Goal: Information Seeking & Learning: Learn about a topic

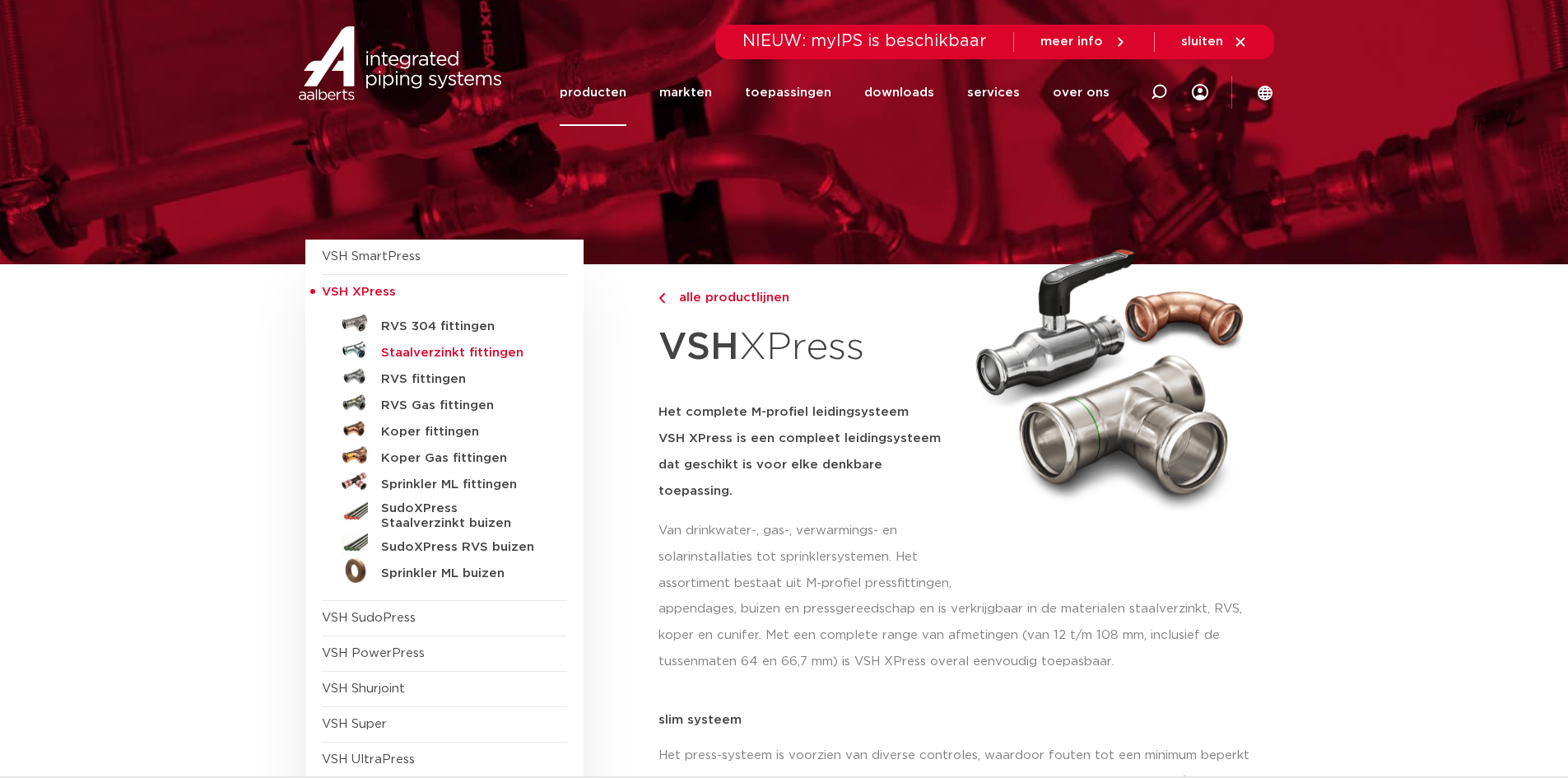
click at [439, 355] on h5 "Staalverzinkt fittingen" at bounding box center [462, 353] width 163 height 15
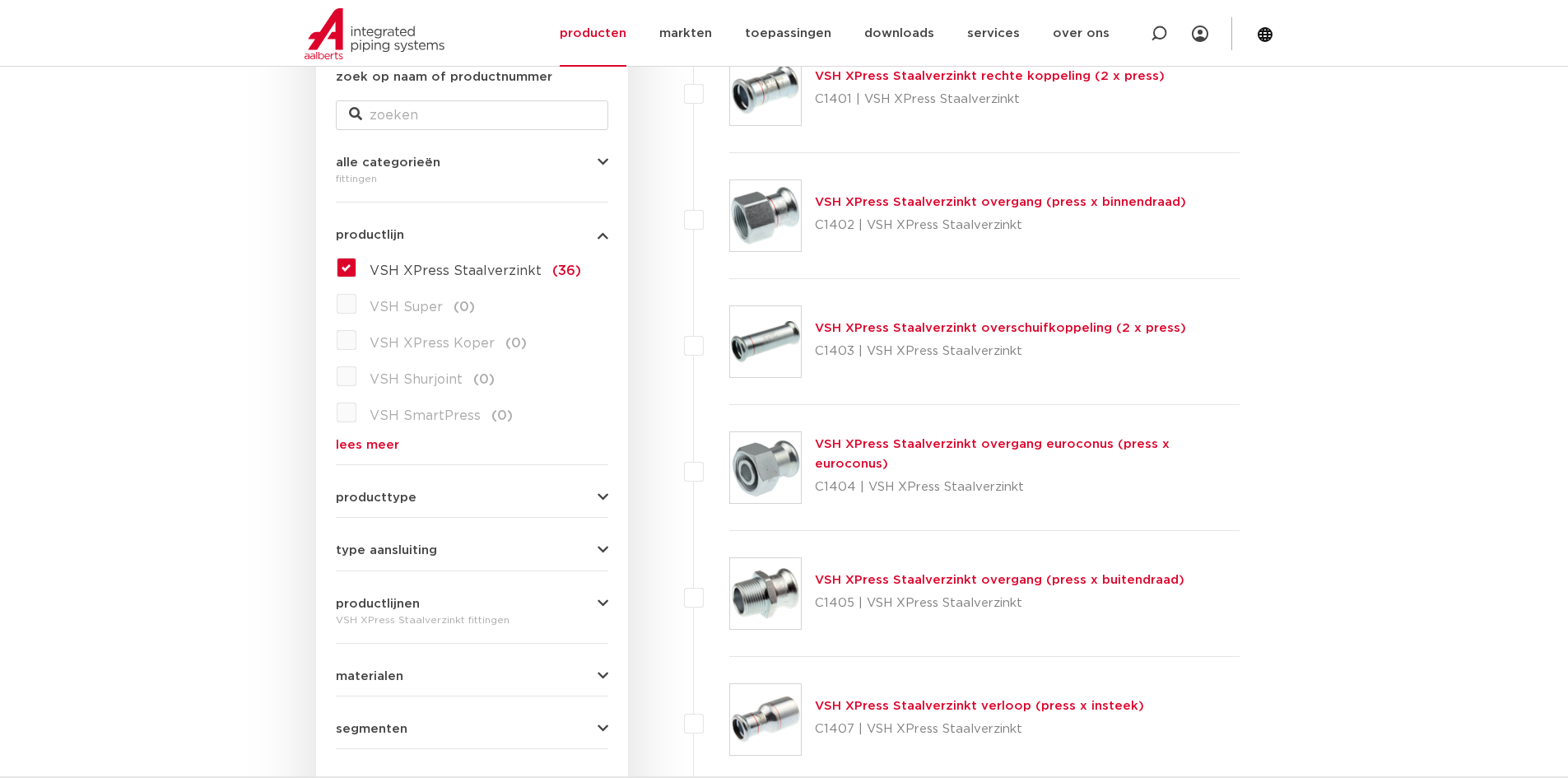
click at [1085, 708] on link "VSH XPress Staalverzinkt verloop (press x insteek)" at bounding box center [980, 705] width 329 height 12
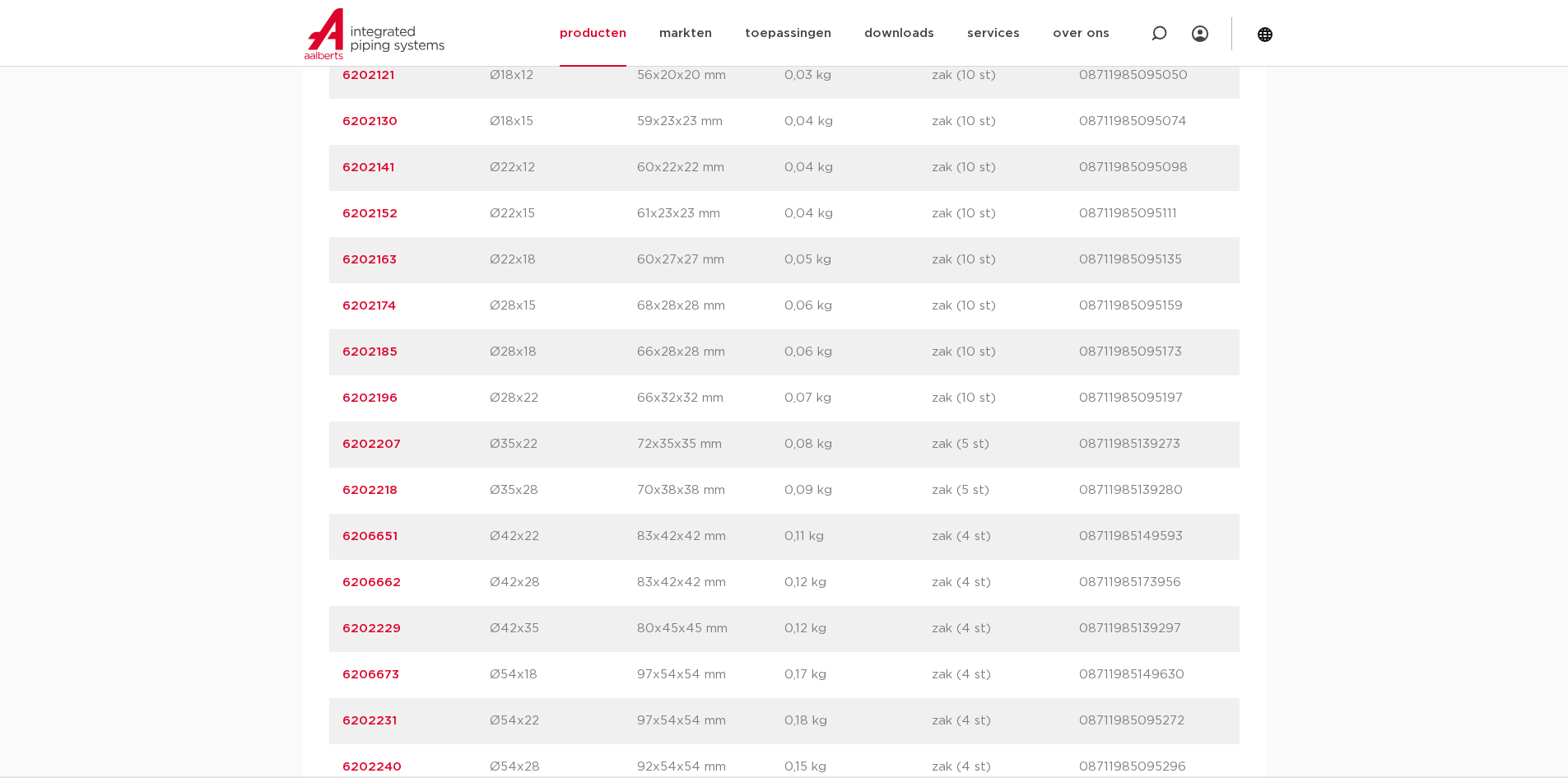
scroll to position [1235, 0]
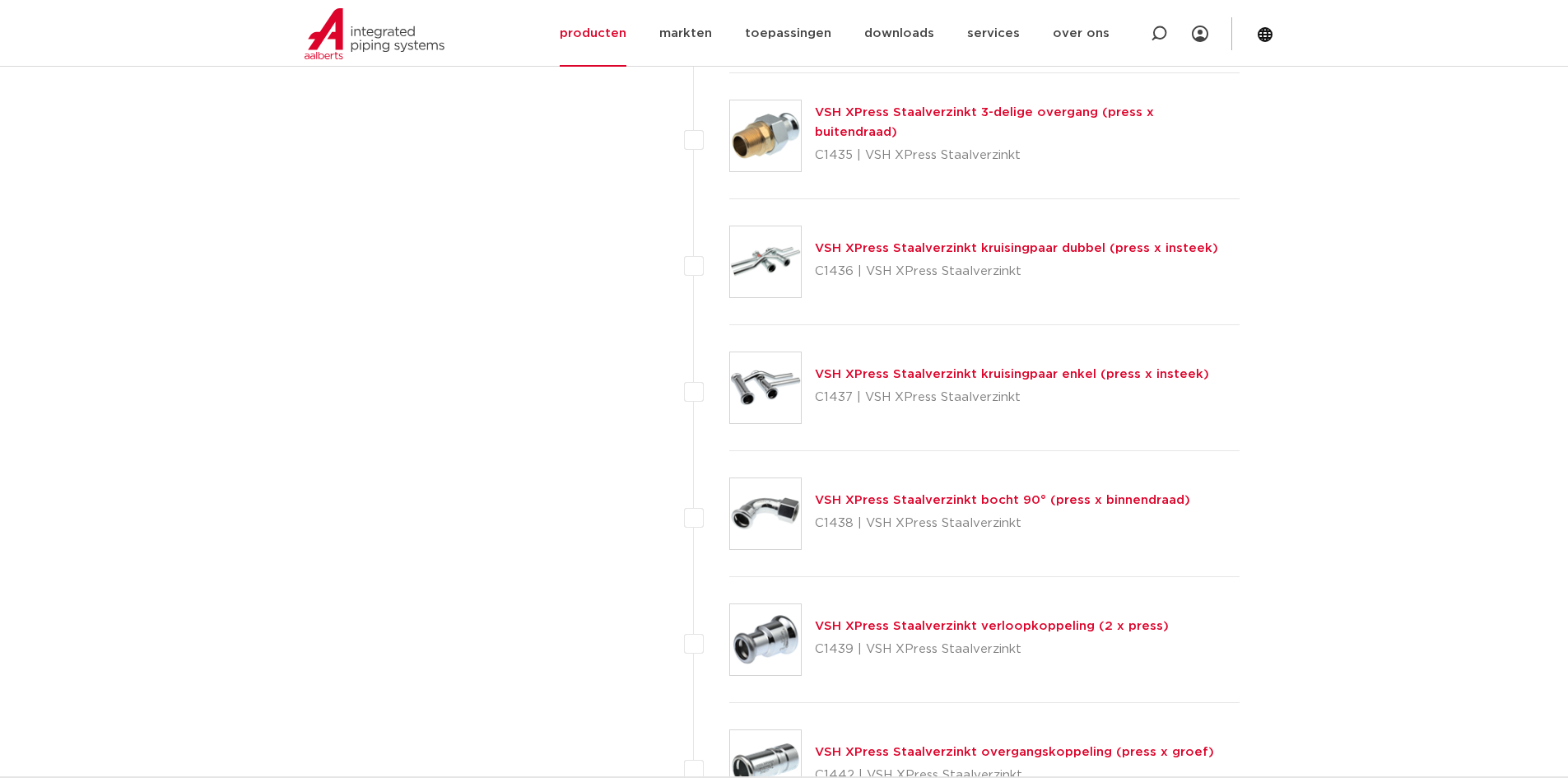
scroll to position [3456, 0]
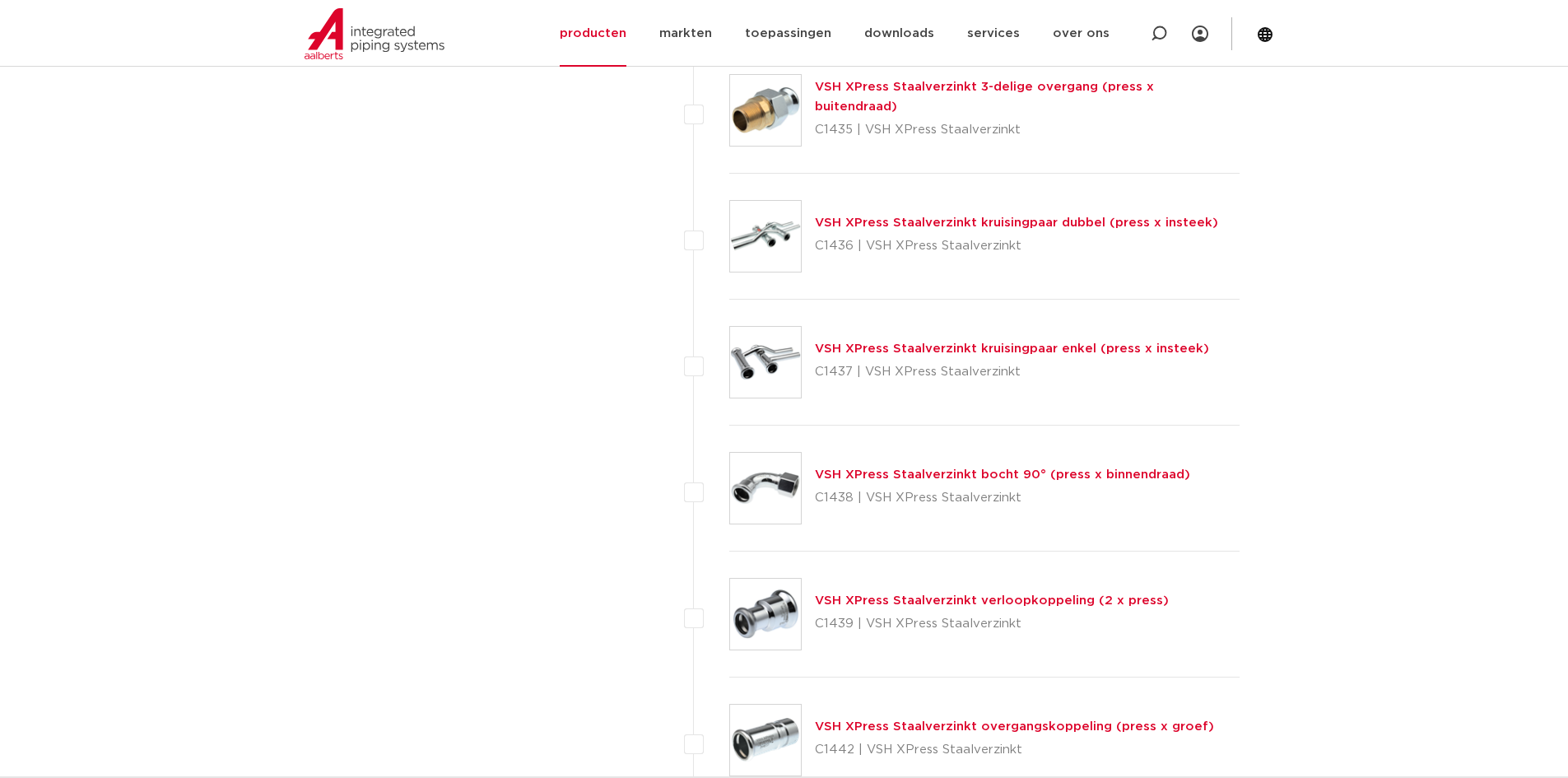
click at [868, 602] on link "VSH XPress Staalverzinkt verloopkoppeling (2 x press)" at bounding box center [991, 600] width 354 height 12
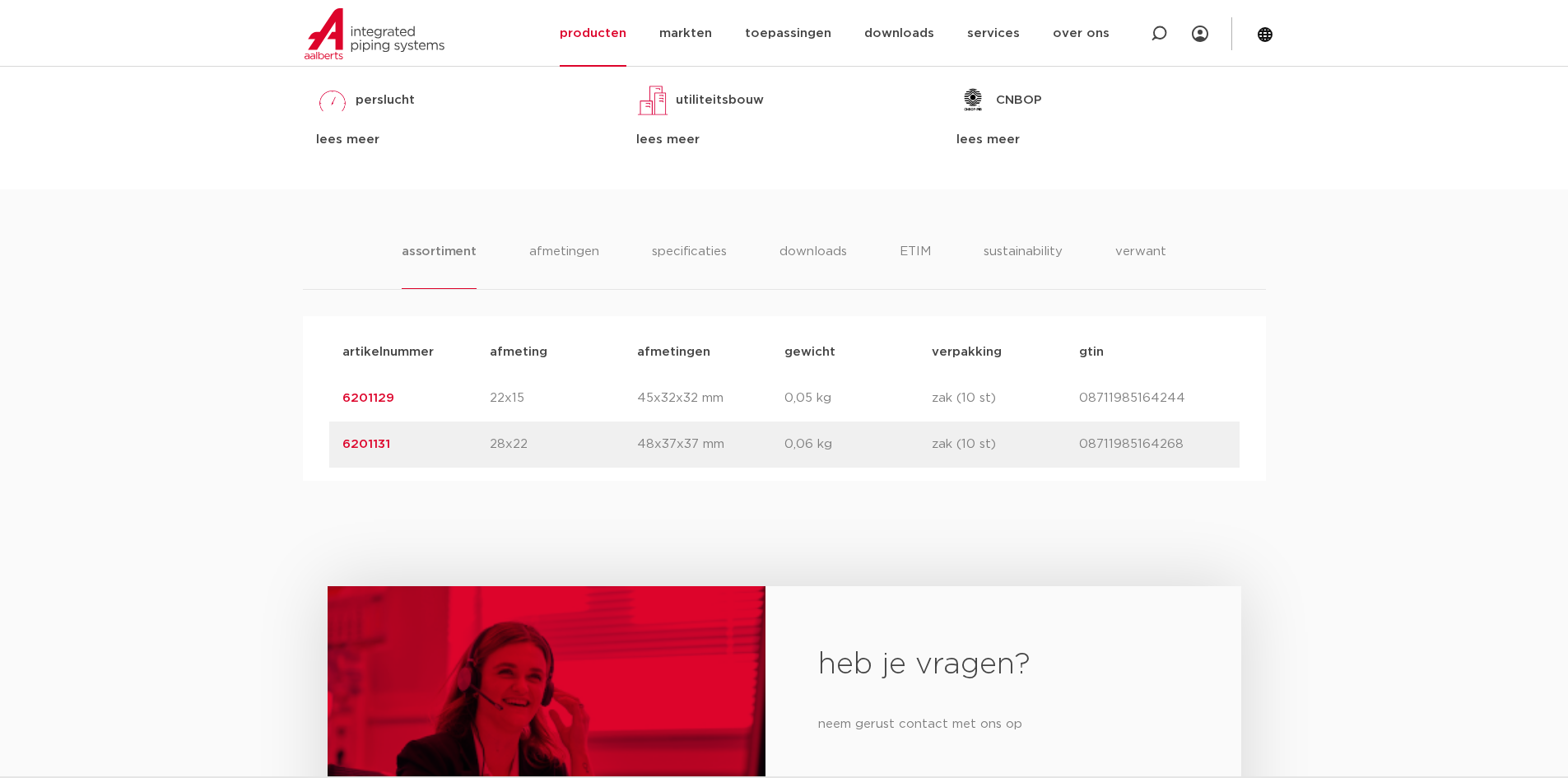
scroll to position [741, 0]
